Goal: Information Seeking & Learning: Check status

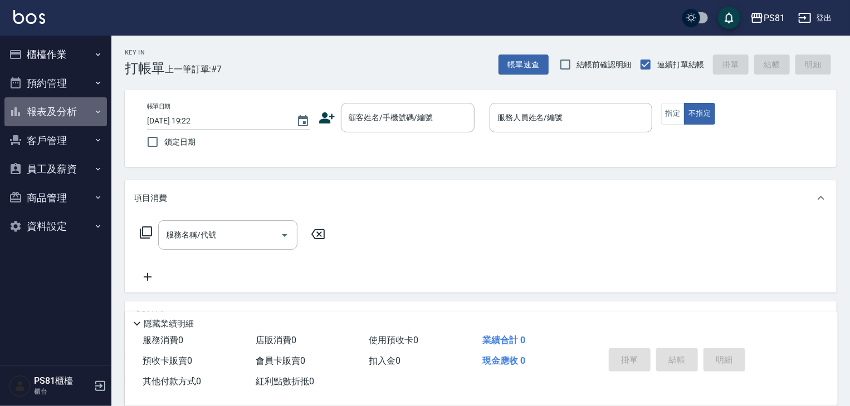
click at [78, 120] on button "報表及分析" at bounding box center [55, 111] width 102 height 29
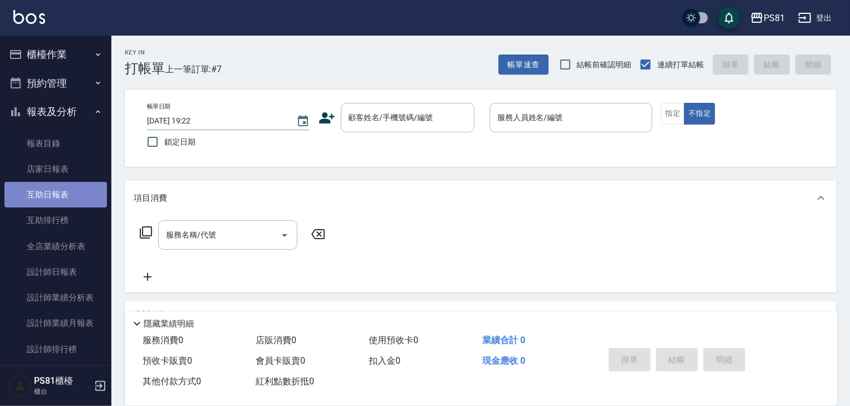
click at [87, 197] on link "互助日報表" at bounding box center [55, 195] width 102 height 26
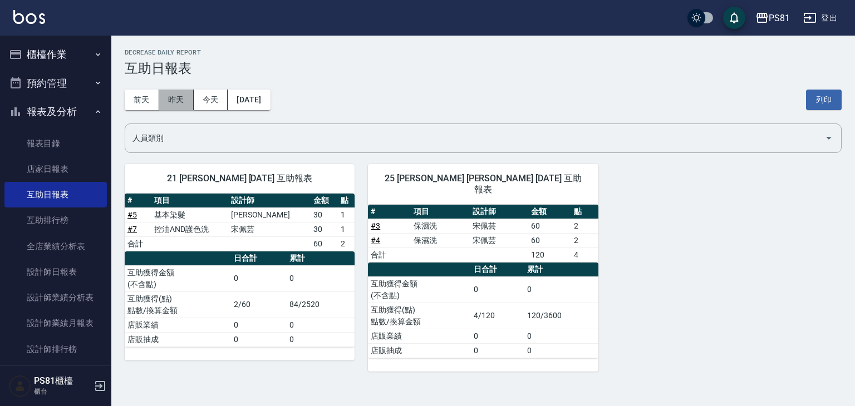
click at [184, 100] on button "昨天" at bounding box center [176, 100] width 35 height 21
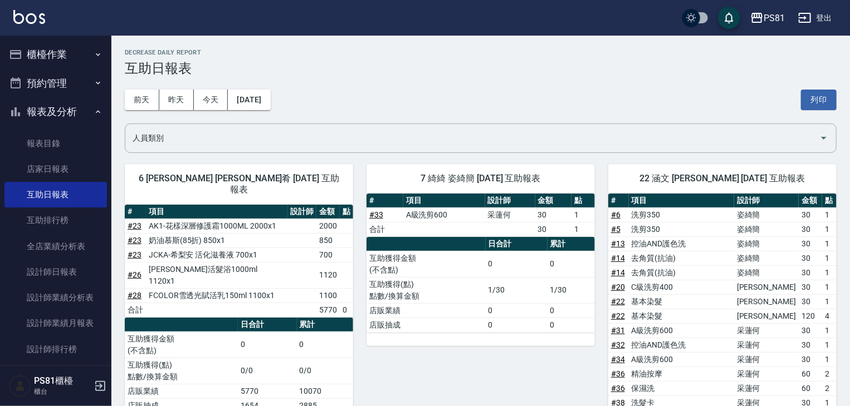
click at [140, 87] on div "[DATE] [DATE] [DATE] [DATE] 列印" at bounding box center [481, 99] width 712 height 47
click at [140, 90] on button "前天" at bounding box center [142, 100] width 35 height 21
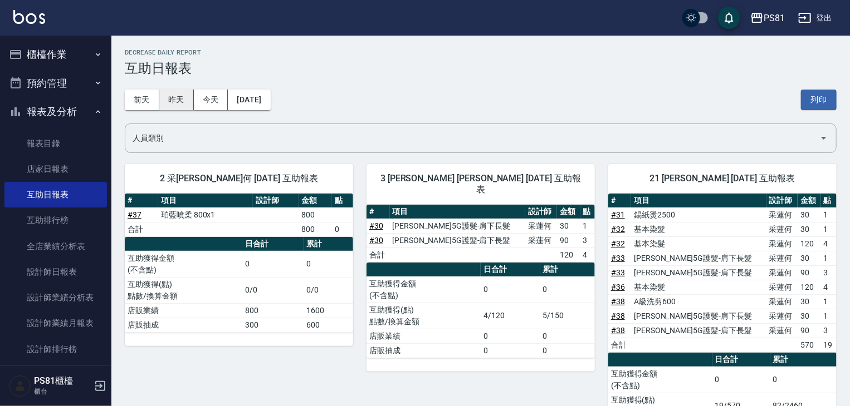
click at [190, 94] on button "昨天" at bounding box center [176, 100] width 35 height 21
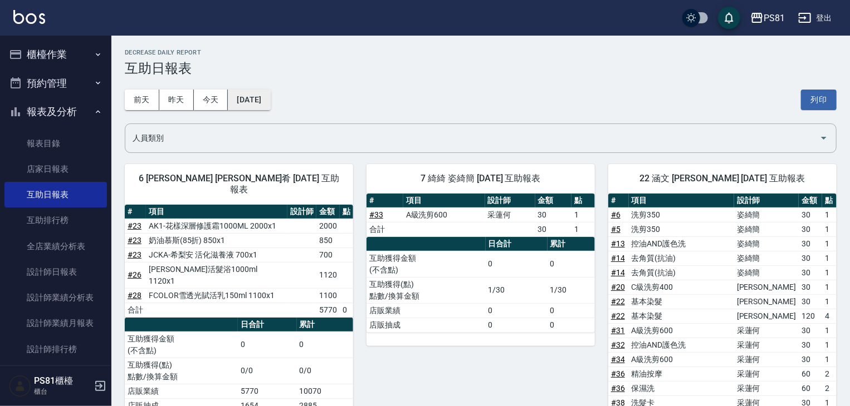
drag, startPoint x: 256, startPoint y: 84, endPoint x: 258, endPoint y: 93, distance: 9.9
click at [255, 89] on div "[DATE] [DATE] [DATE] [DATE] 列印" at bounding box center [481, 99] width 712 height 47
click at [258, 93] on button "[DATE]" at bounding box center [249, 100] width 42 height 21
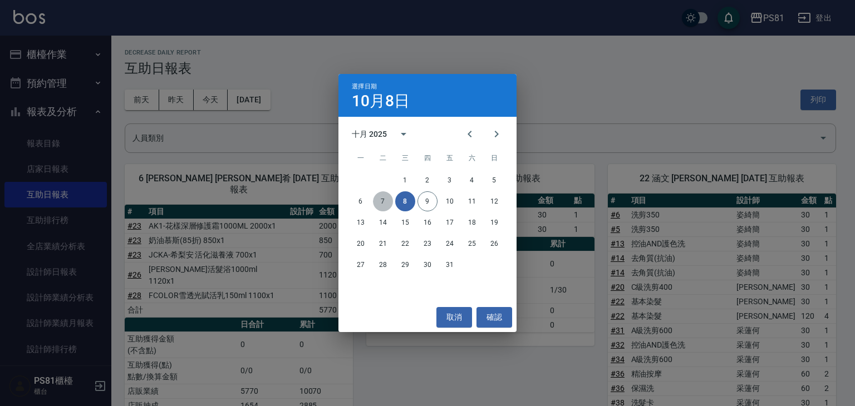
click at [376, 201] on button "7" at bounding box center [383, 202] width 20 height 20
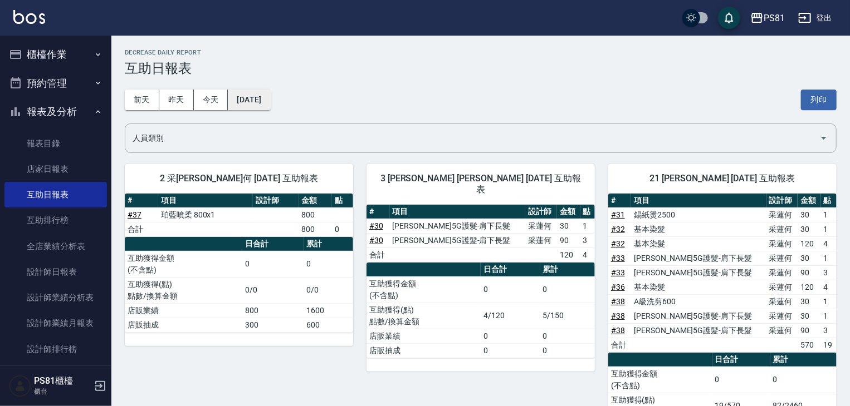
click at [270, 100] on button "[DATE]" at bounding box center [249, 100] width 42 height 21
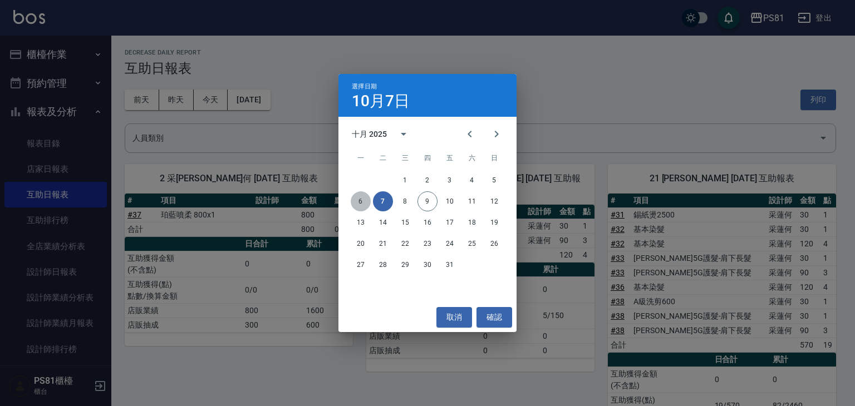
click at [361, 198] on button "6" at bounding box center [361, 202] width 20 height 20
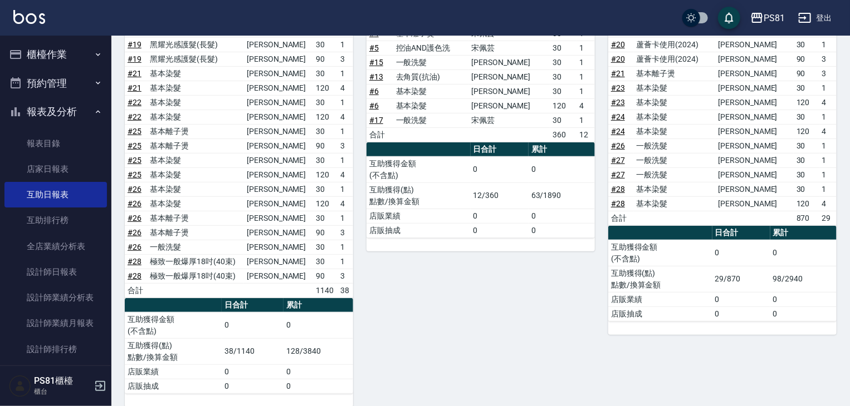
scroll to position [196, 0]
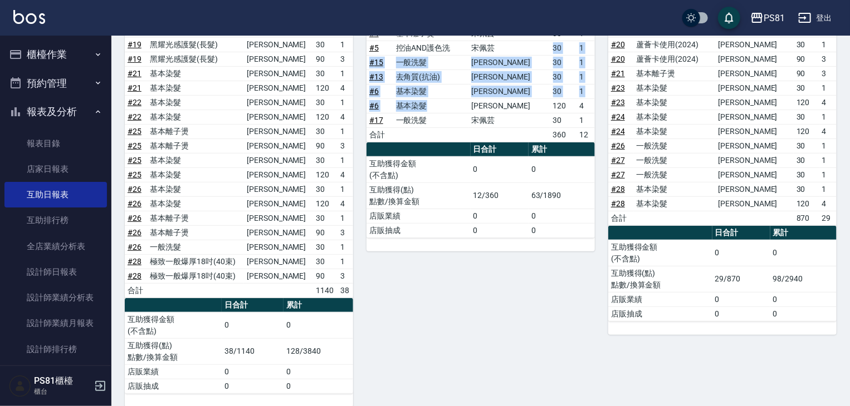
drag, startPoint x: 518, startPoint y: 41, endPoint x: 462, endPoint y: 107, distance: 86.9
click at [469, 104] on tbody "# 3 保濕洗 [PERSON_NAME] 60 2 # 4 基本離子燙 [PERSON_NAME] 30 1 # 5 控油AND護色洗 [PERSON_NA…" at bounding box center [480, 77] width 228 height 130
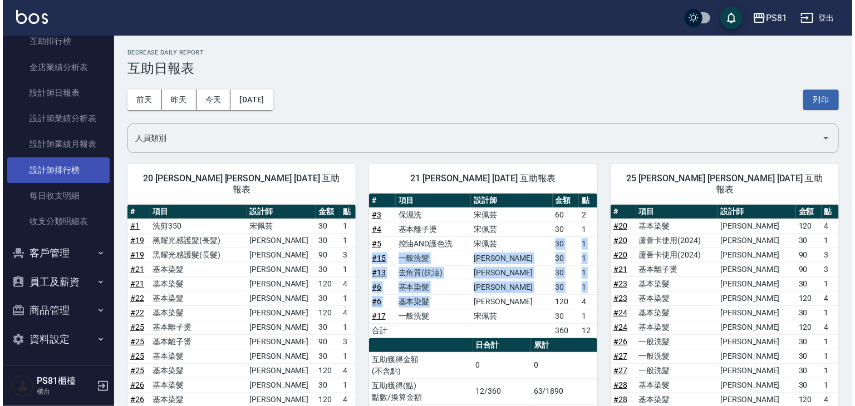
scroll to position [180, 0]
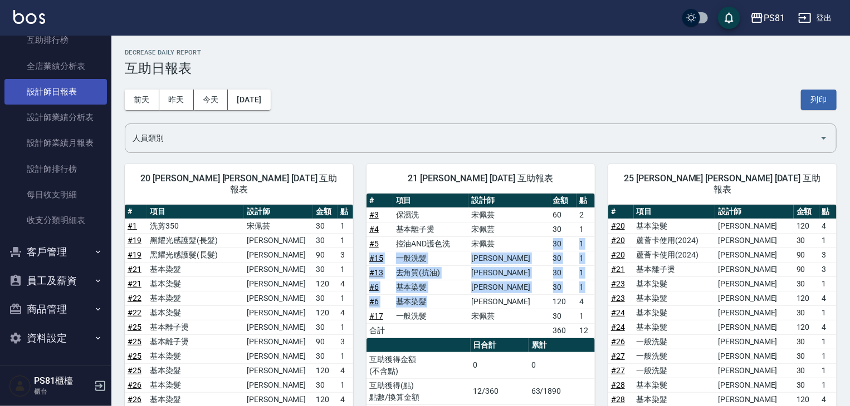
click at [78, 96] on link "設計師日報表" at bounding box center [55, 92] width 102 height 26
